Goal: Transaction & Acquisition: Book appointment/travel/reservation

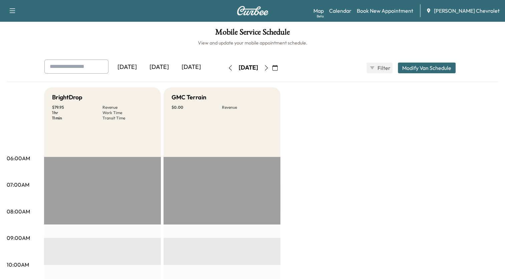
click at [278, 68] on icon "button" at bounding box center [275, 67] width 5 height 5
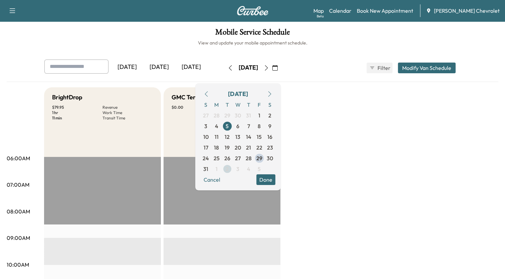
click at [233, 166] on span "2" at bounding box center [227, 168] width 11 height 11
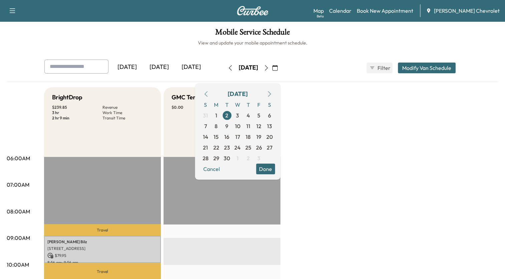
scroll to position [33, 0]
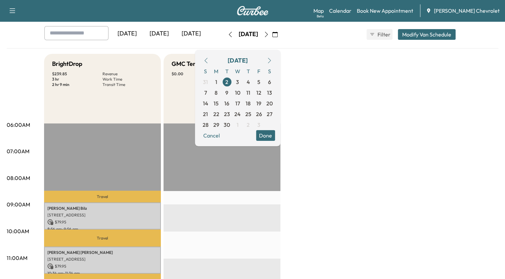
click at [207, 61] on icon "button" at bounding box center [205, 60] width 3 height 5
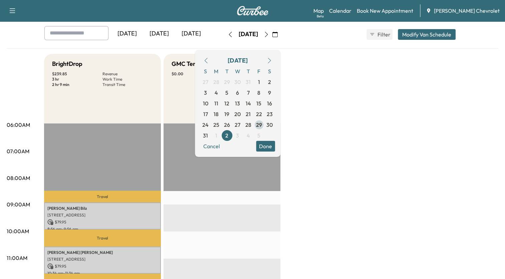
click at [262, 122] on span "29" at bounding box center [259, 125] width 6 height 8
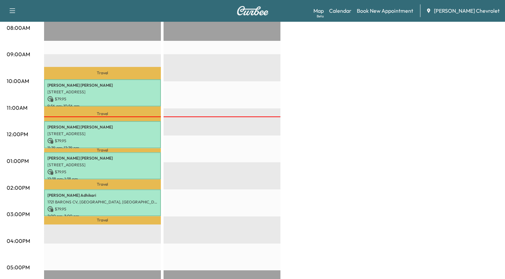
scroll to position [200, 0]
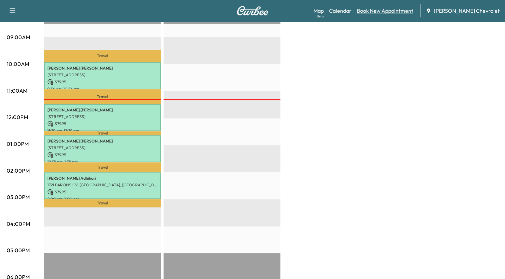
click at [391, 10] on link "Book New Appointment" at bounding box center [385, 11] width 56 height 8
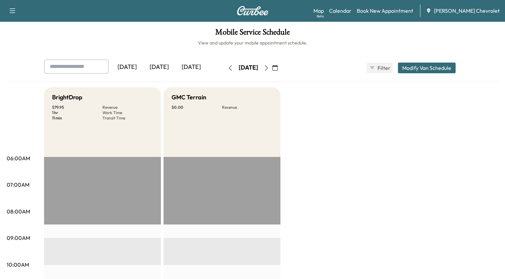
click at [278, 66] on icon "button" at bounding box center [275, 67] width 5 height 5
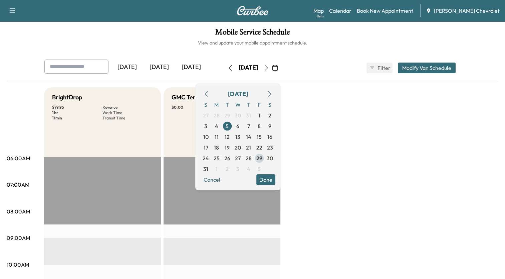
click at [263, 158] on span "29" at bounding box center [259, 158] width 6 height 8
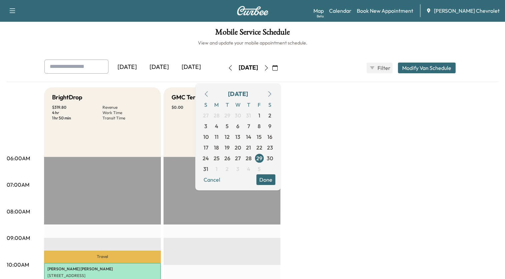
click at [272, 71] on button "button" at bounding box center [266, 67] width 11 height 11
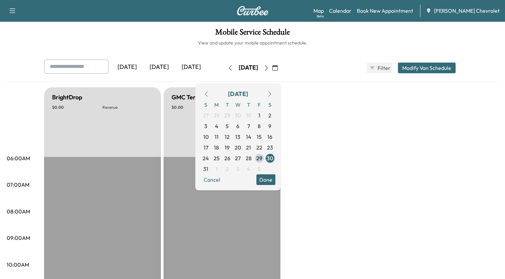
click at [272, 71] on button "button" at bounding box center [266, 67] width 11 height 11
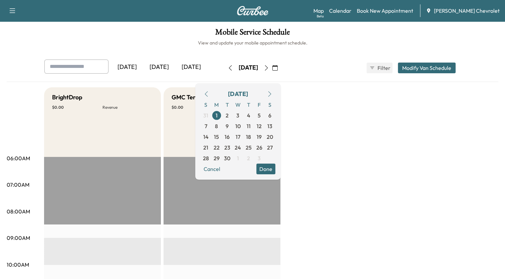
click at [269, 69] on icon "button" at bounding box center [266, 67] width 5 height 5
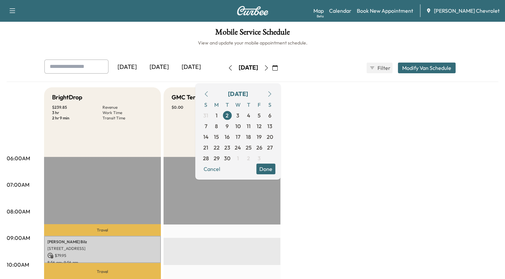
click at [207, 94] on icon "button" at bounding box center [205, 93] width 3 height 5
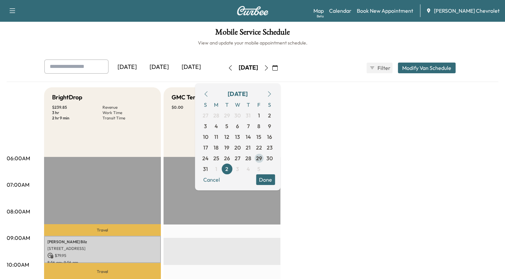
click at [262, 157] on span "29" at bounding box center [259, 158] width 6 height 8
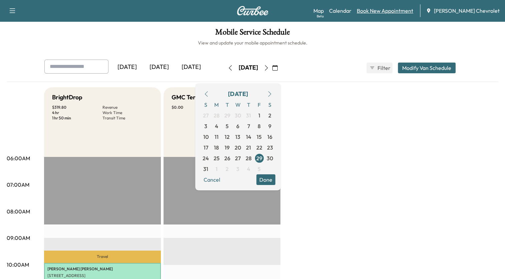
click at [381, 13] on link "Book New Appointment" at bounding box center [385, 11] width 56 height 8
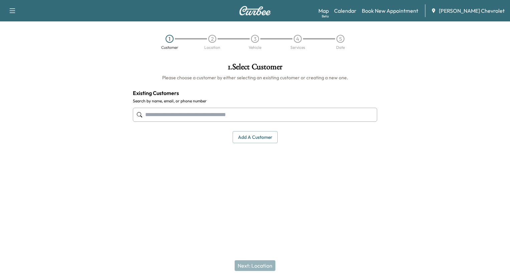
click at [219, 114] on input "text" at bounding box center [255, 115] width 244 height 14
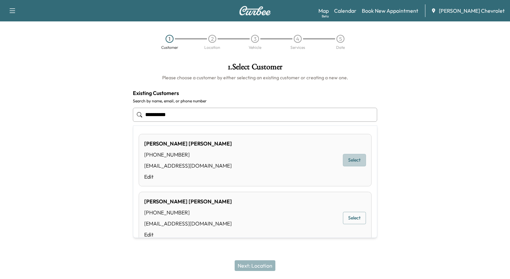
click at [343, 161] on button "Select" at bounding box center [354, 160] width 23 height 12
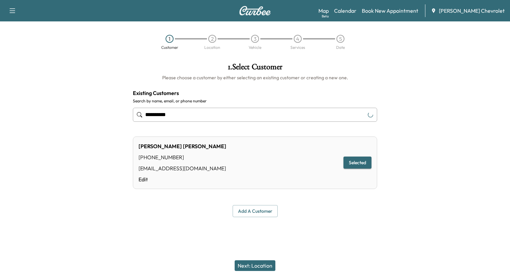
type input "**********"
click at [264, 265] on button "Next: Location" at bounding box center [255, 265] width 41 height 11
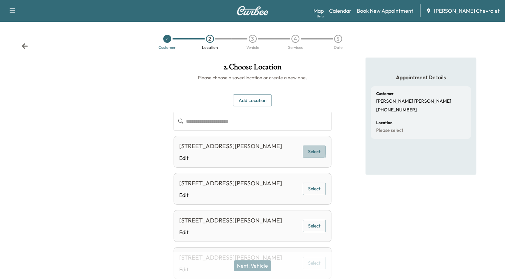
click at [310, 155] on button "Select" at bounding box center [314, 151] width 23 height 12
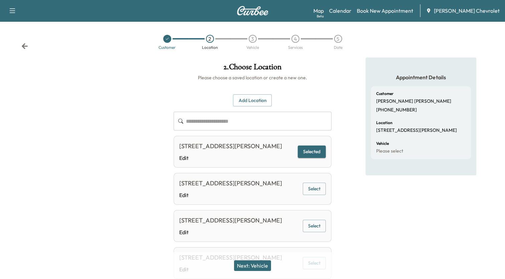
click at [250, 263] on button "Next: Vehicle" at bounding box center [252, 265] width 37 height 11
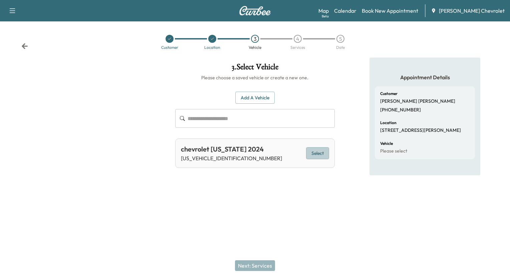
click at [314, 152] on button "Select" at bounding box center [317, 153] width 23 height 12
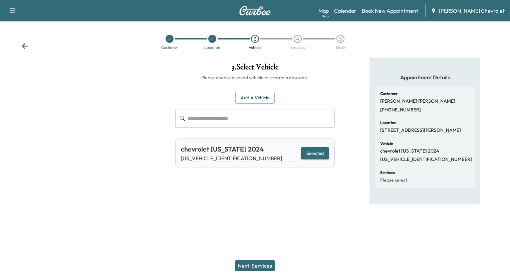
click at [252, 267] on button "Next: Services" at bounding box center [255, 265] width 40 height 11
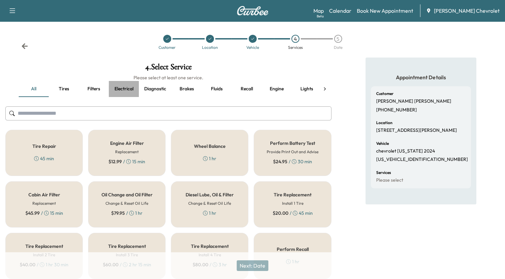
click at [121, 86] on button "Electrical" at bounding box center [124, 89] width 30 height 16
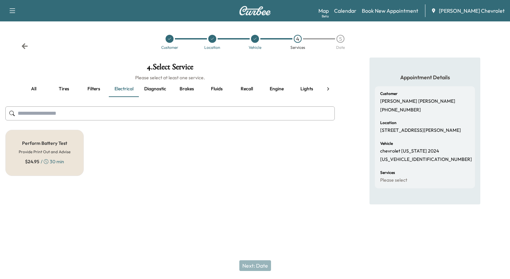
click at [52, 148] on div "Perform Battery Test Provide Print Out and Advise $ 24.95 / 30 min" at bounding box center [44, 153] width 78 height 46
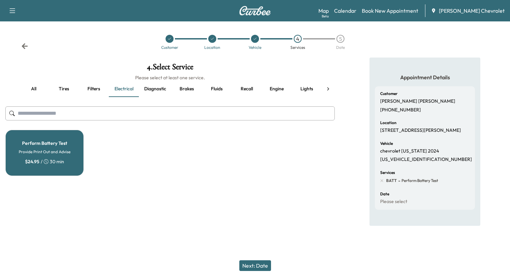
click at [261, 264] on button "Next: Date" at bounding box center [255, 265] width 32 height 11
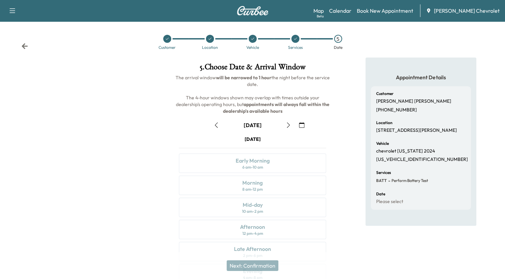
click at [214, 125] on icon "button" at bounding box center [216, 124] width 5 height 5
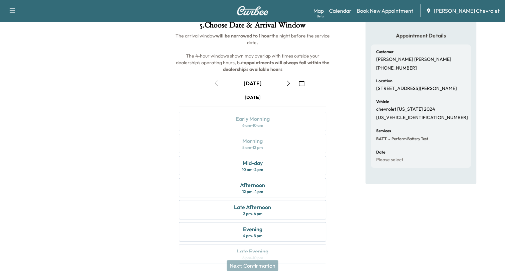
scroll to position [54, 0]
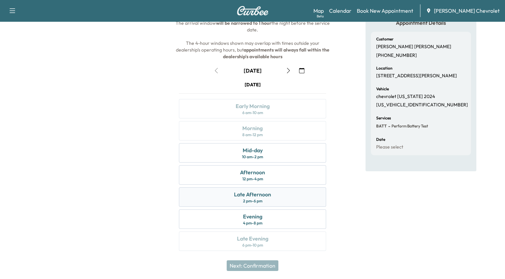
click at [267, 193] on div "Late Afternoon" at bounding box center [252, 194] width 37 height 8
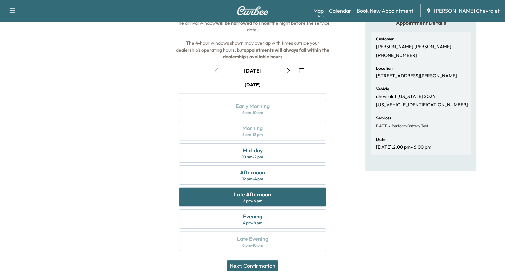
click at [261, 264] on button "Next: Confirmation" at bounding box center [253, 265] width 52 height 11
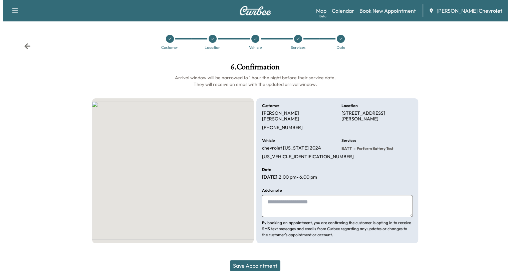
scroll to position [0, 0]
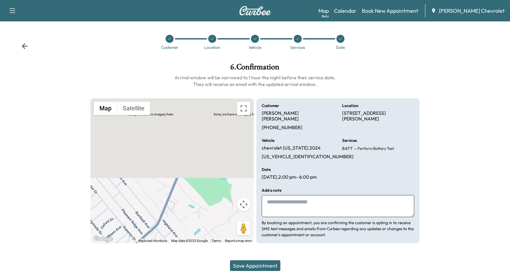
click at [315, 195] on textarea at bounding box center [338, 206] width 153 height 22
type textarea "**********"
click at [268, 267] on button "Save Appointment" at bounding box center [255, 265] width 50 height 11
click at [268, 268] on button "Save Appointment" at bounding box center [255, 265] width 50 height 11
